Goal: Task Accomplishment & Management: Manage account settings

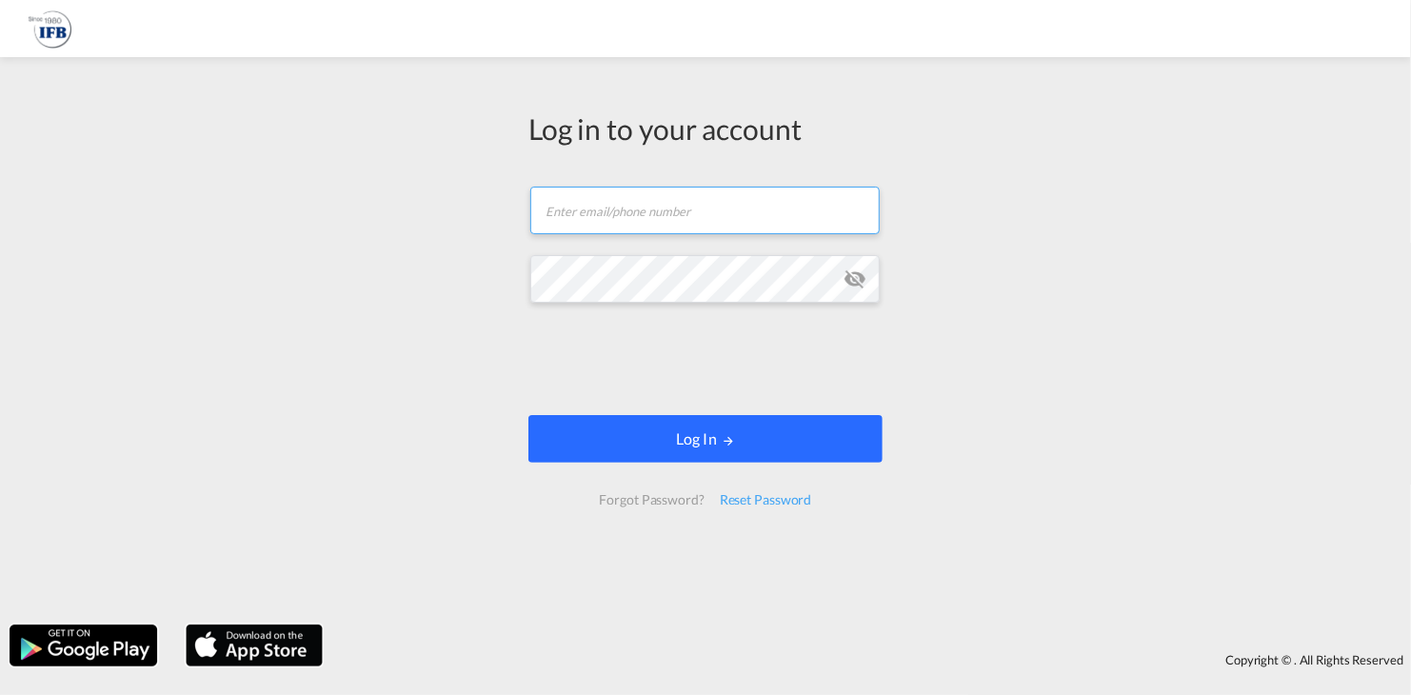
type input "[PERSON_NAME][EMAIL_ADDRESS][DOMAIN_NAME]"
click at [716, 425] on button "Log In" at bounding box center [705, 439] width 354 height 48
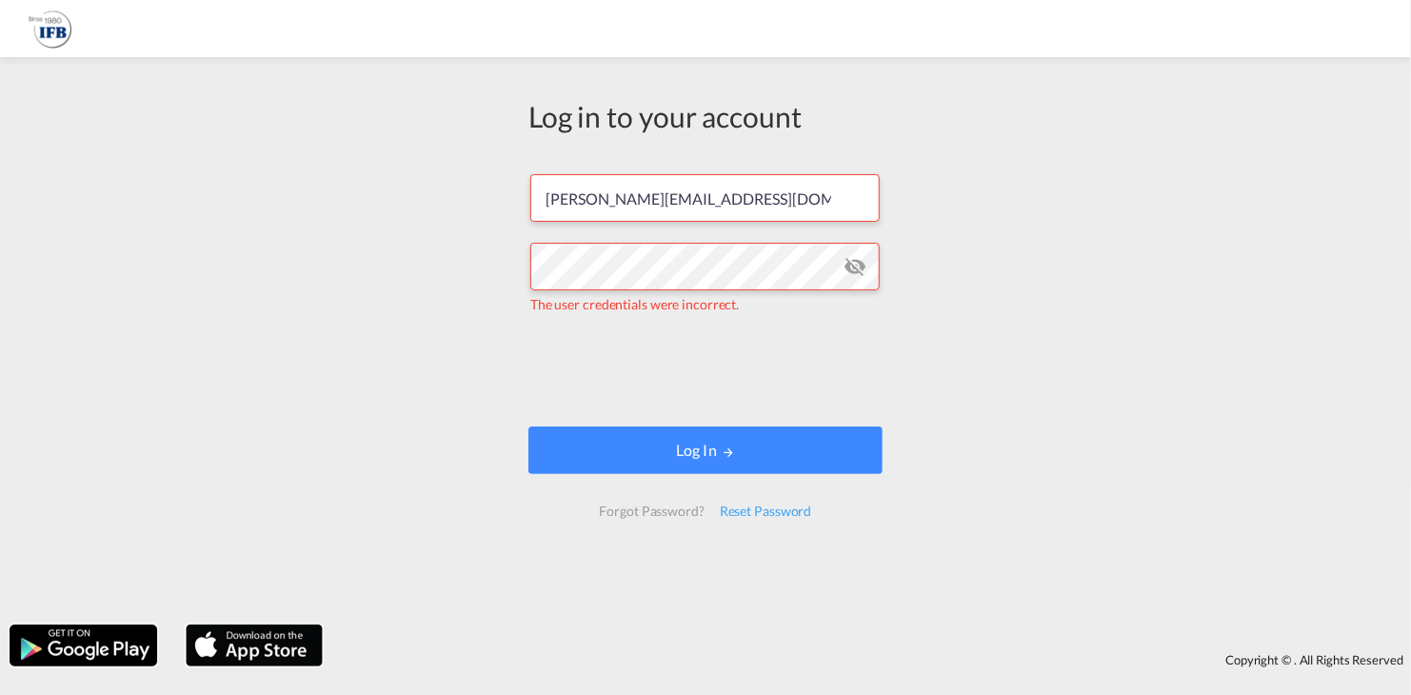
click at [857, 269] on md-icon "icon-eye-off" at bounding box center [854, 266] width 23 height 23
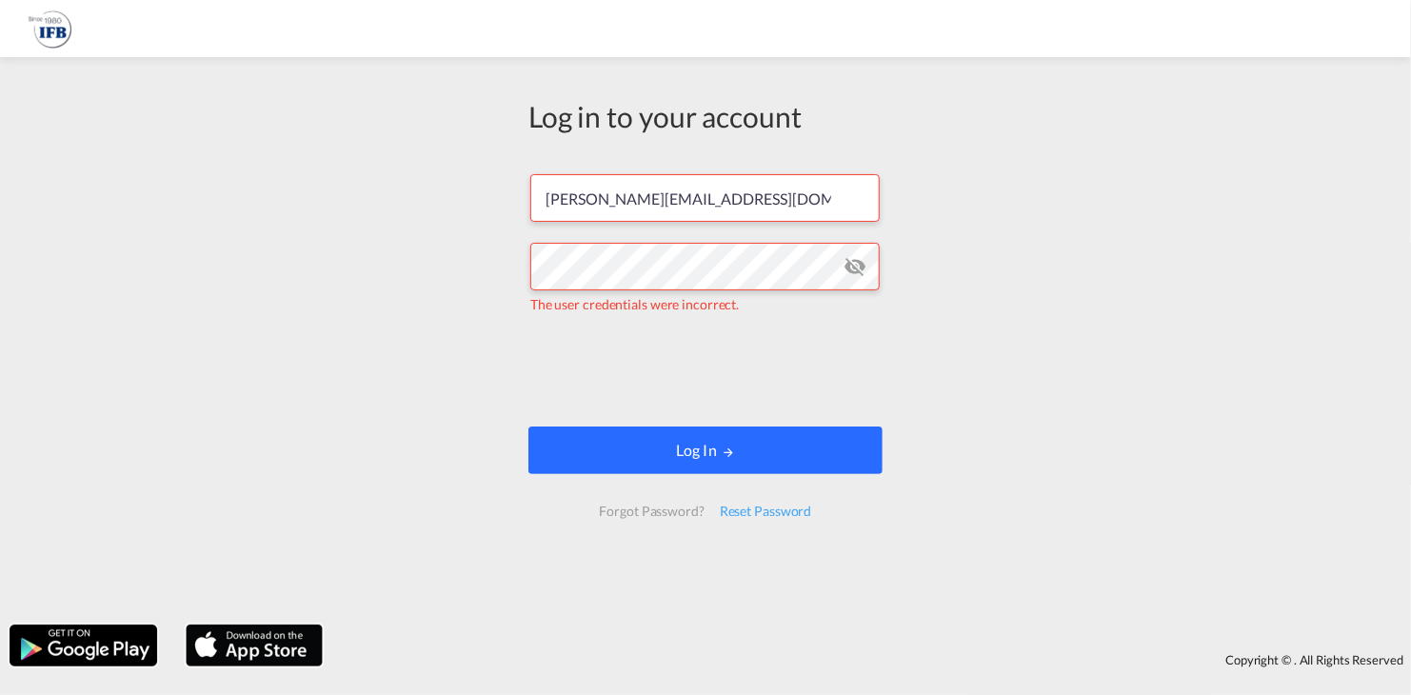
click at [665, 444] on button "Log In" at bounding box center [705, 450] width 354 height 48
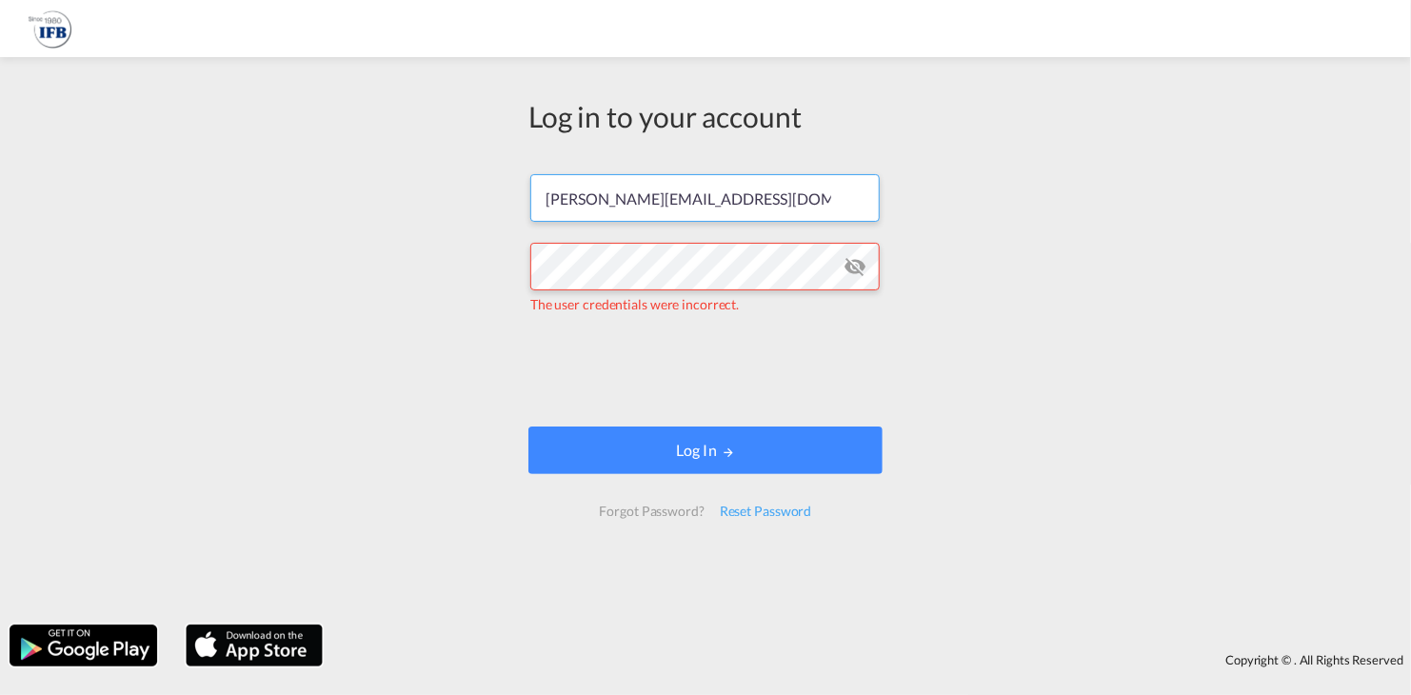
click at [781, 193] on input "[PERSON_NAME][EMAIL_ADDRESS][DOMAIN_NAME]" at bounding box center [704, 198] width 349 height 48
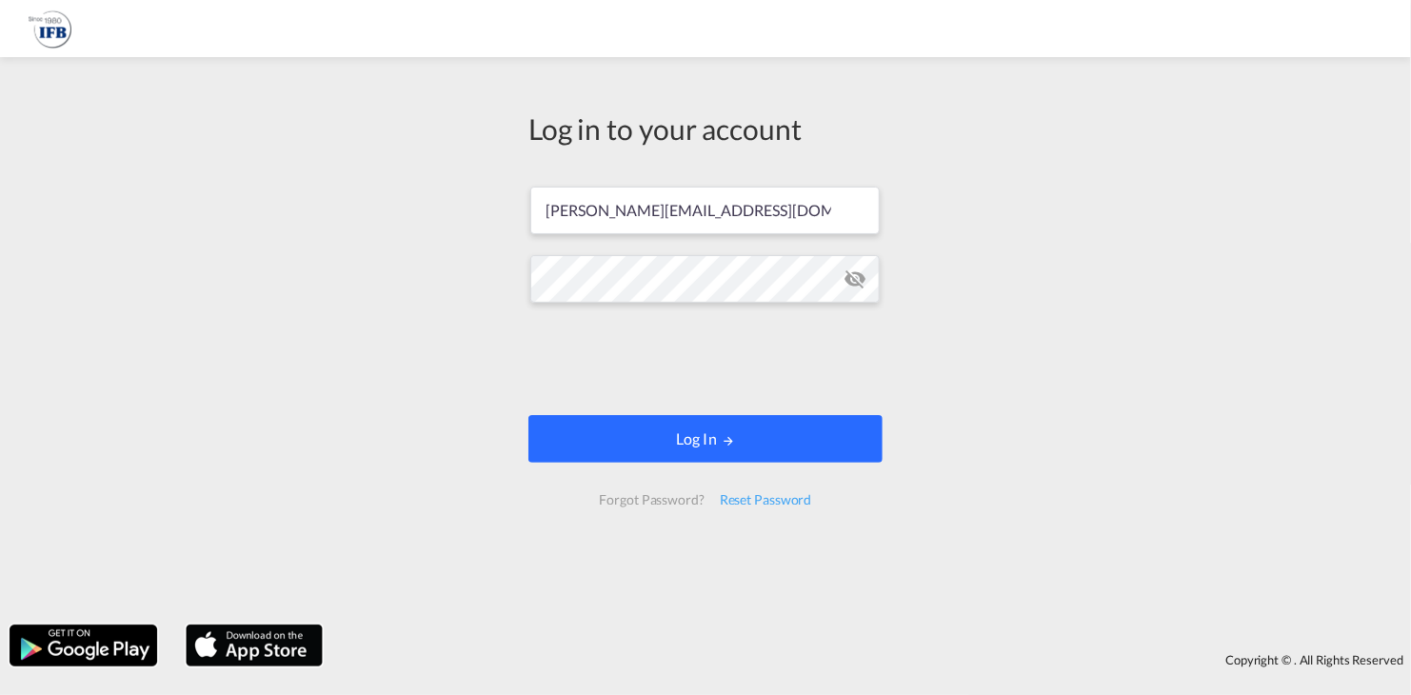
click at [692, 440] on button "Log In" at bounding box center [705, 439] width 354 height 48
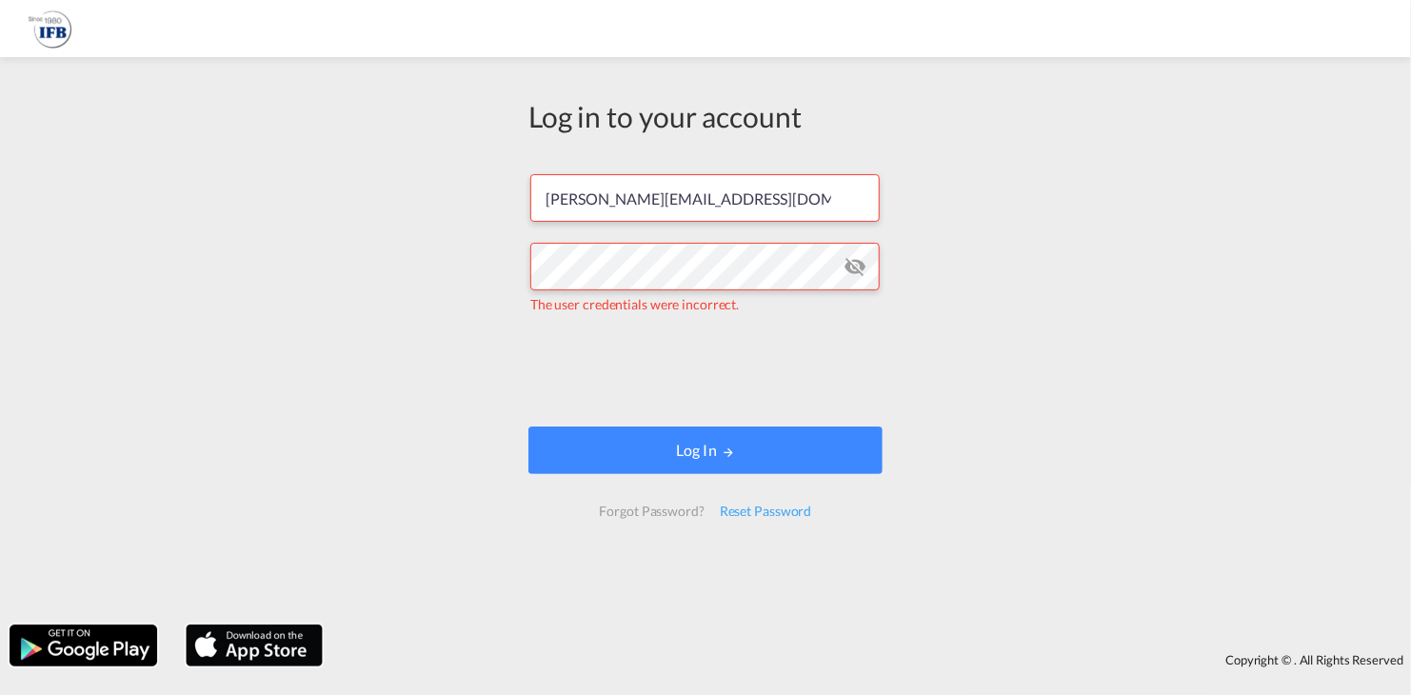
click at [848, 262] on md-icon "icon-eye-off" at bounding box center [854, 266] width 23 height 23
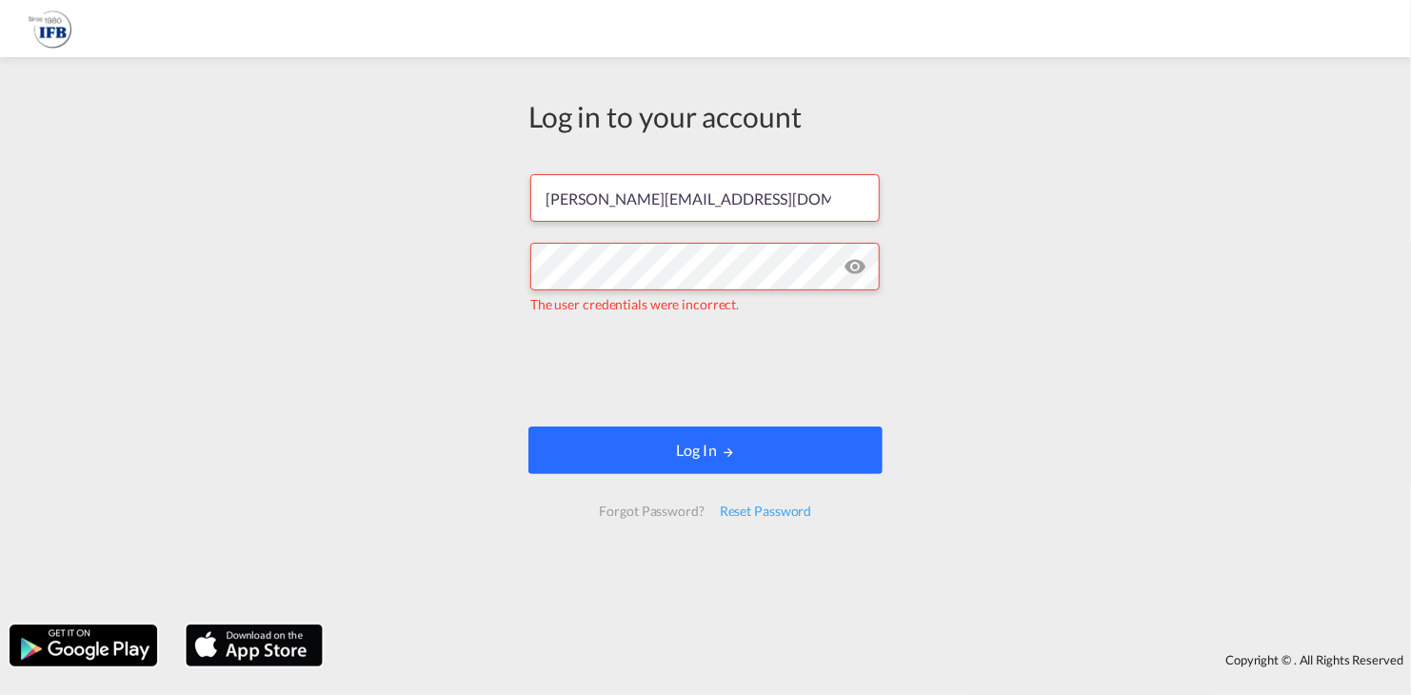
click at [676, 444] on button "Log In" at bounding box center [705, 450] width 354 height 48
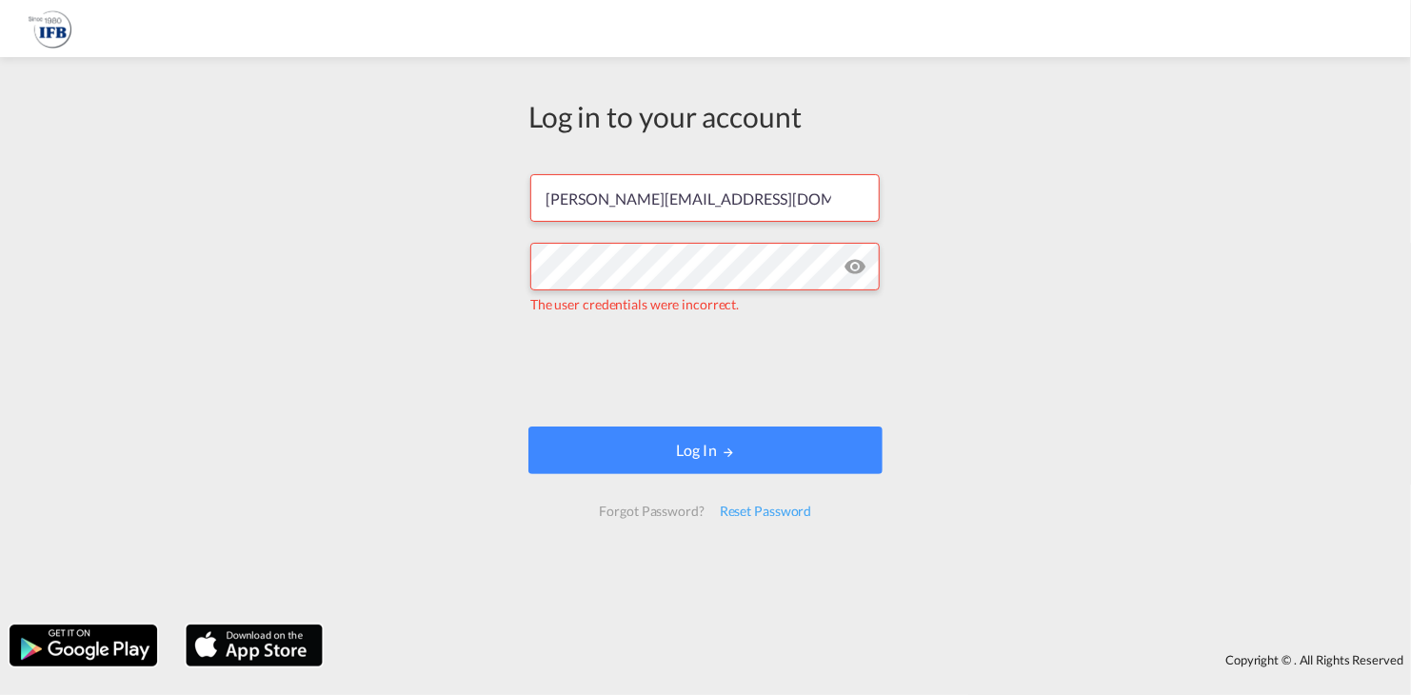
click at [855, 266] on md-icon "icon-eye-off" at bounding box center [854, 266] width 23 height 23
